Goal: Check status: Check status

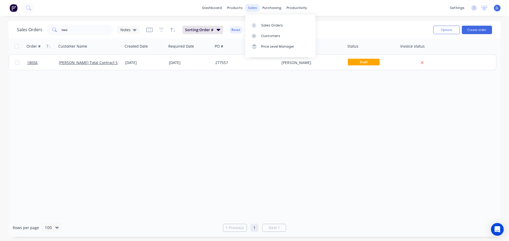
click at [254, 8] on div "sales" at bounding box center [252, 8] width 15 height 8
click at [261, 24] on div "Sales Orders" at bounding box center [272, 25] width 22 height 5
click at [81, 31] on input "two" at bounding box center [87, 30] width 52 height 11
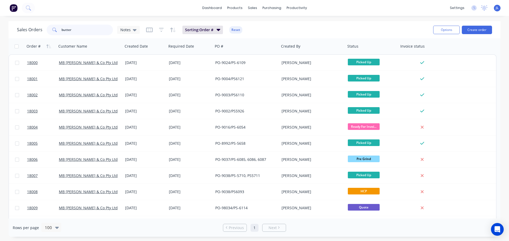
type input "butter"
click at [296, 24] on div at bounding box center [292, 25] width 8 height 5
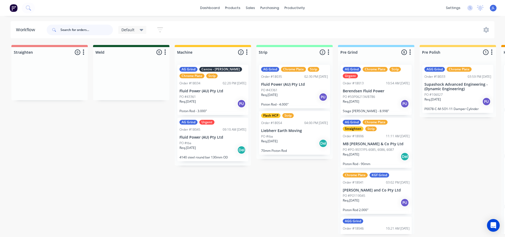
click at [71, 28] on input "text" at bounding box center [86, 30] width 52 height 11
type input "butter"
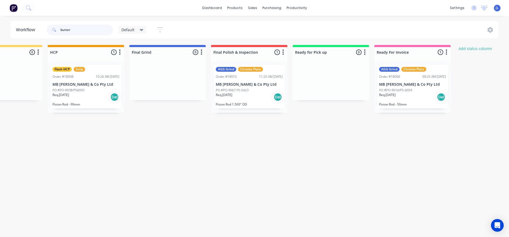
scroll to position [0, 453]
click at [224, 92] on p "PO #PO-9067 PS-5423" at bounding box center [232, 90] width 33 height 5
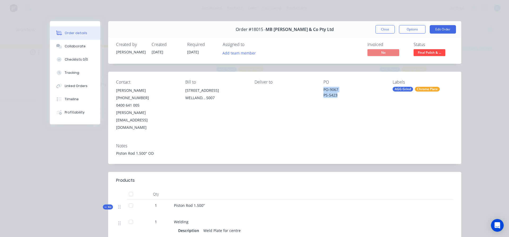
drag, startPoint x: 323, startPoint y: 89, endPoint x: 345, endPoint y: 99, distance: 24.3
click at [345, 99] on div "PO PO-9067 PS-5423" at bounding box center [353, 106] width 61 height 52
copy div "PO-9067 PS-5423"
click at [328, 118] on div "Contact [PERSON_NAME] [PHONE_NUMBER] [PERSON_NAME][EMAIL_ADDRESS][DOMAIN_NAME] …" at bounding box center [284, 106] width 353 height 68
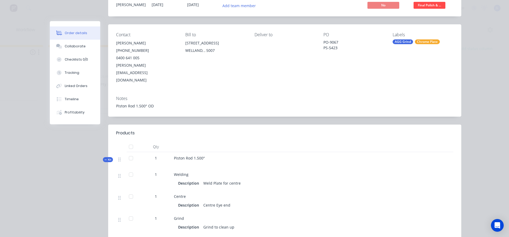
scroll to position [0, 0]
